Goal: Navigation & Orientation: Find specific page/section

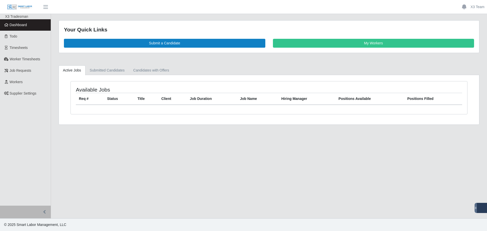
click at [116, 56] on div "Your Quick Links Submit a Candidate My Workers" at bounding box center [269, 39] width 429 height 39
click at [106, 67] on link "Submitted Candidates" at bounding box center [107, 70] width 44 height 10
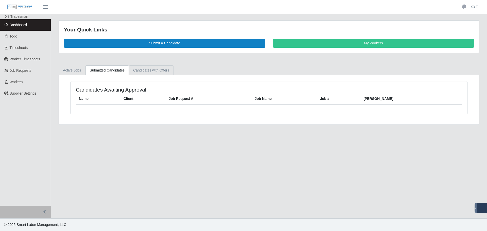
click at [145, 72] on link "Candidates with Offers" at bounding box center [151, 70] width 44 height 10
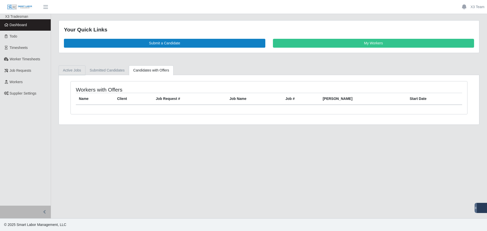
click at [69, 72] on link "Active Jobs" at bounding box center [72, 70] width 27 height 10
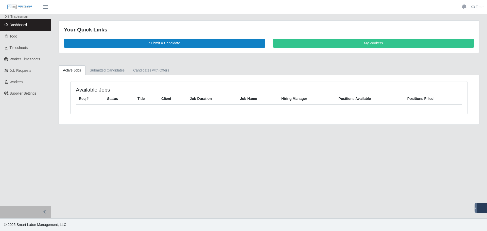
click at [172, 189] on main "Your Quick Links Submit a Candidate My Workers Active Jobs Submitted Candidates…" at bounding box center [269, 116] width 436 height 204
click at [169, 163] on main "Your Quick Links Submit a Candidate My Workers Active Jobs Submitted Candidates…" at bounding box center [269, 116] width 436 height 204
